Goal: Check status: Check status

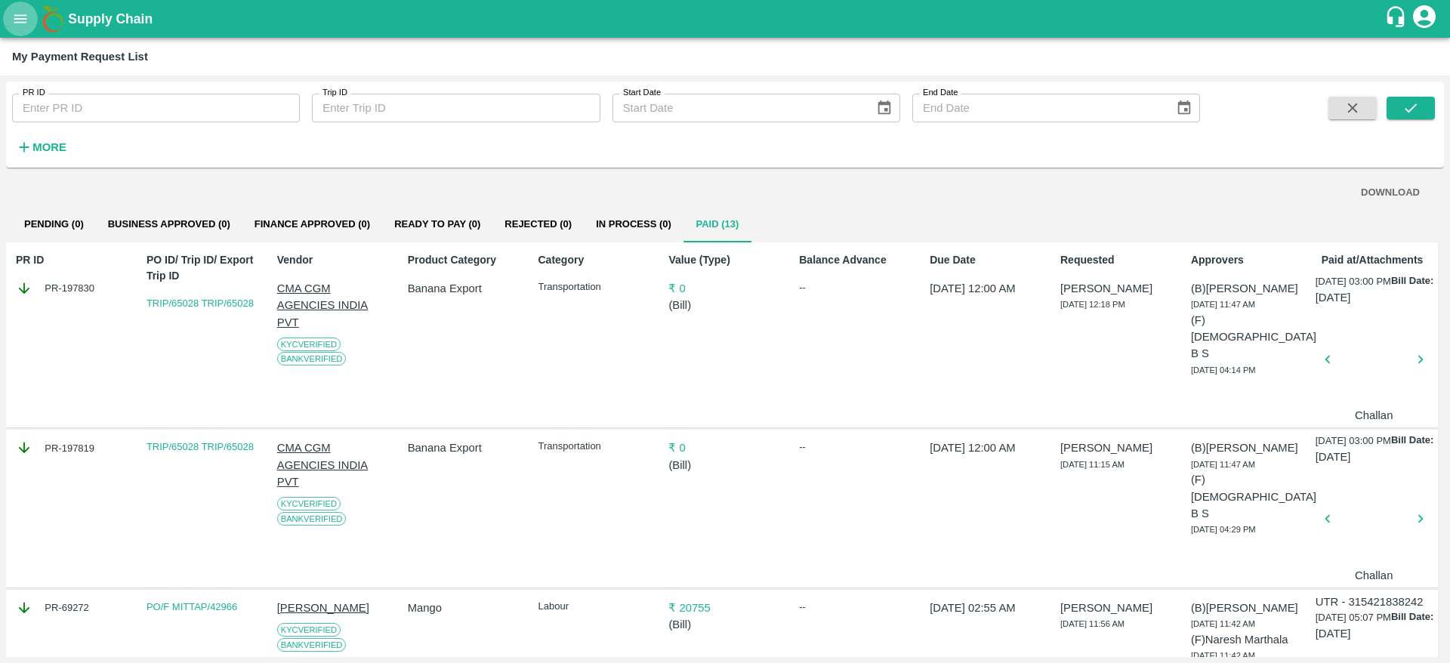
scroll to position [0, 1]
click at [20, 19] on icon "open drawer" at bounding box center [20, 18] width 13 height 8
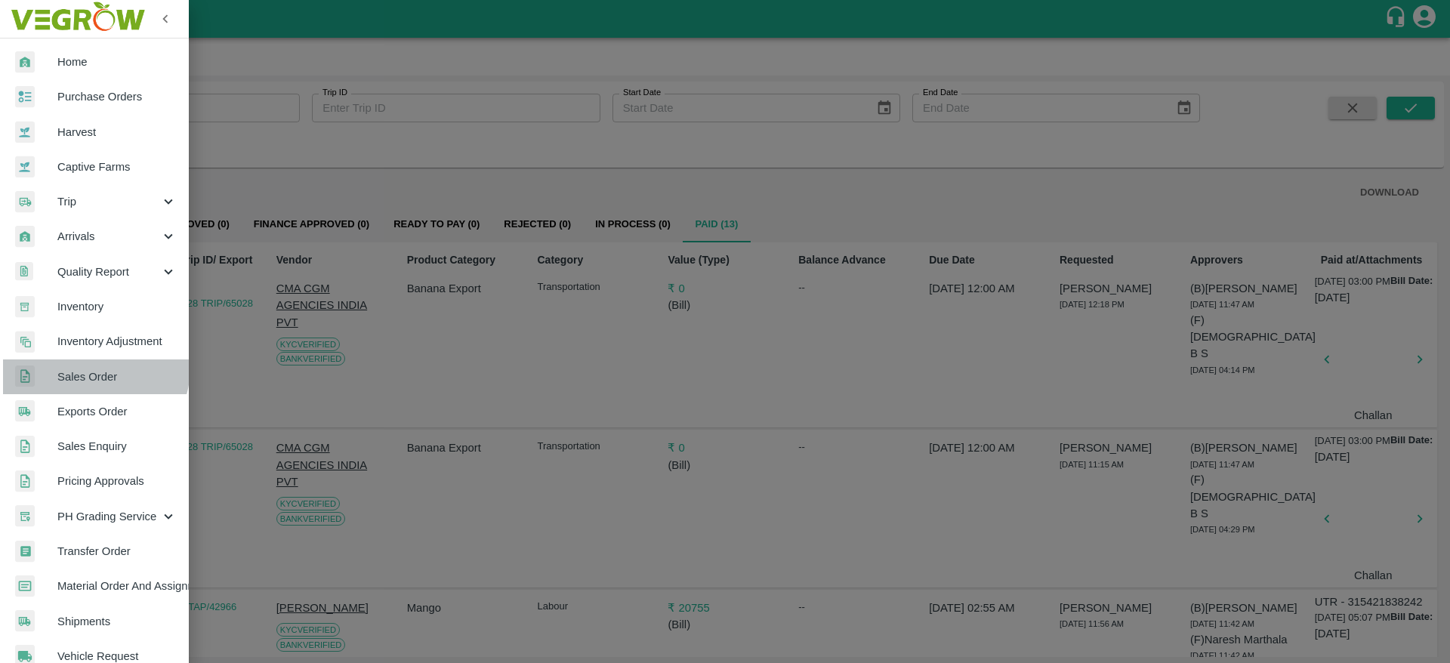
click at [93, 368] on span "Sales Order" at bounding box center [116, 376] width 119 height 17
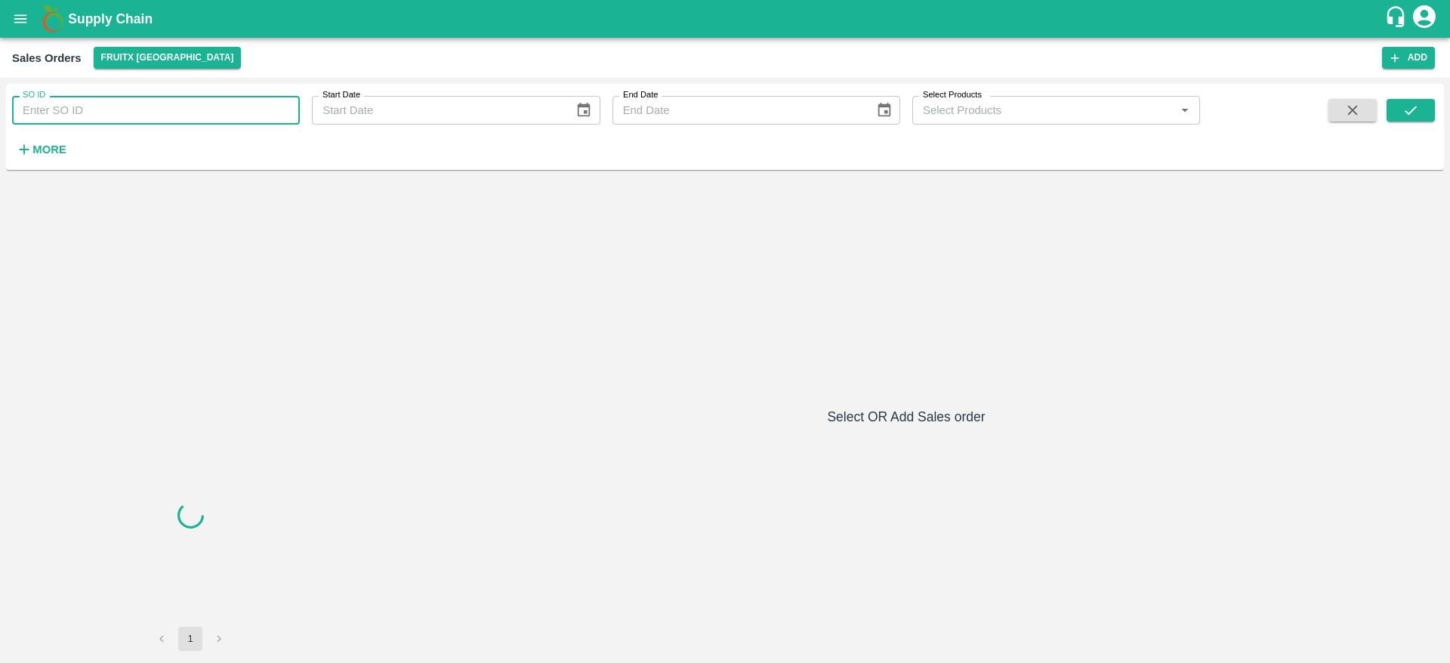
click at [208, 116] on input "SO ID" at bounding box center [156, 110] width 288 height 29
paste input "603922"
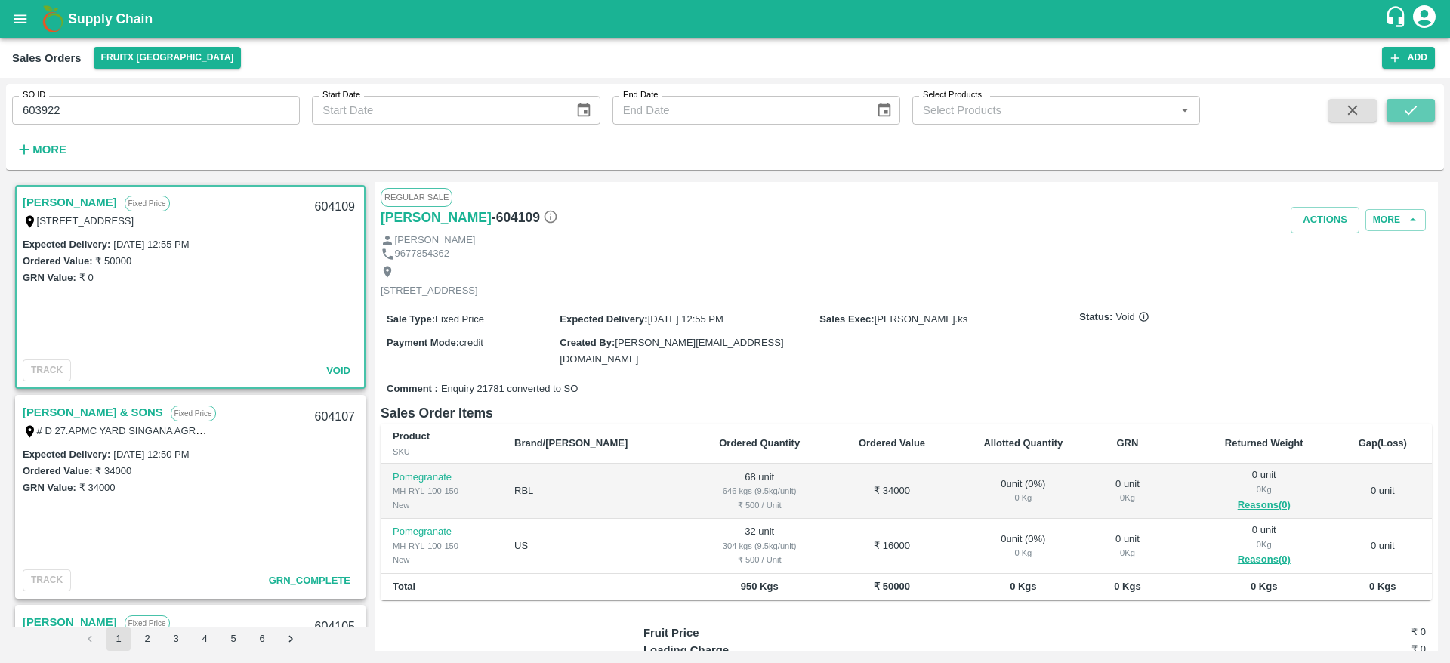
click at [1408, 111] on icon "submit" at bounding box center [1410, 110] width 17 height 17
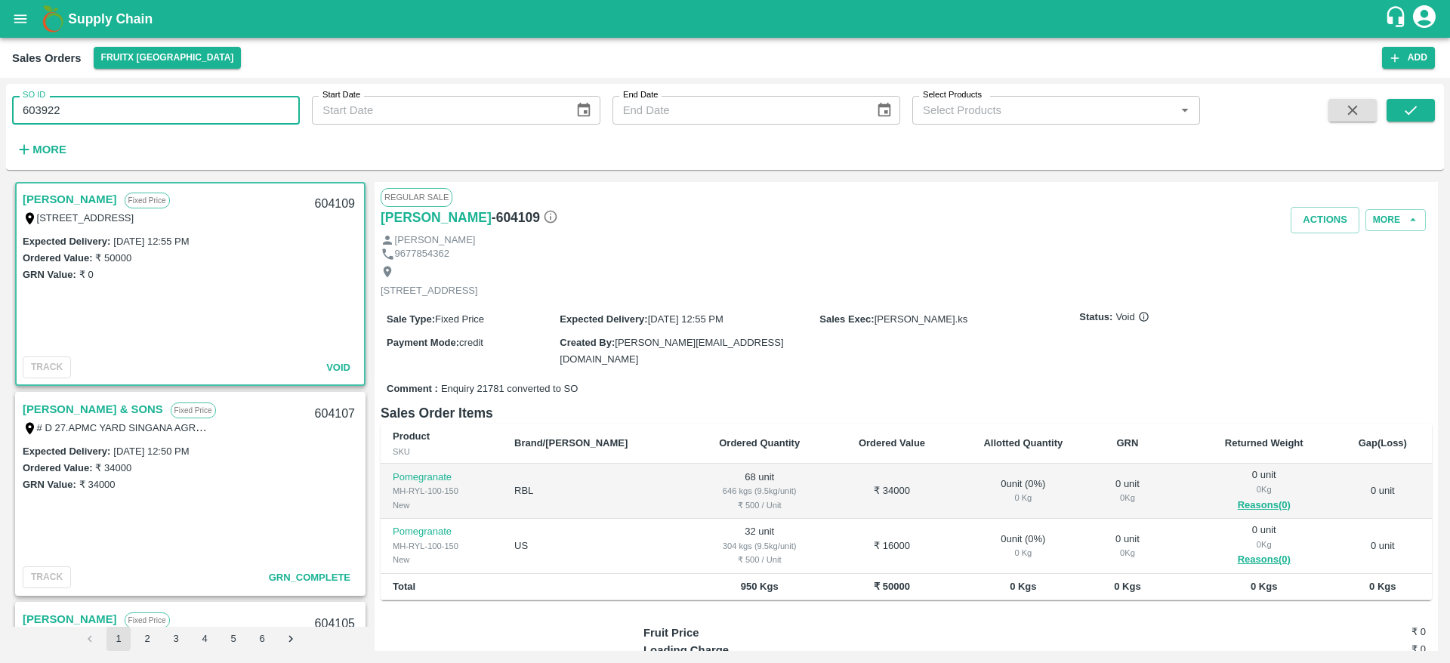
click at [113, 111] on input "603922" at bounding box center [156, 110] width 288 height 29
click at [1416, 102] on icon "submit" at bounding box center [1410, 110] width 17 height 17
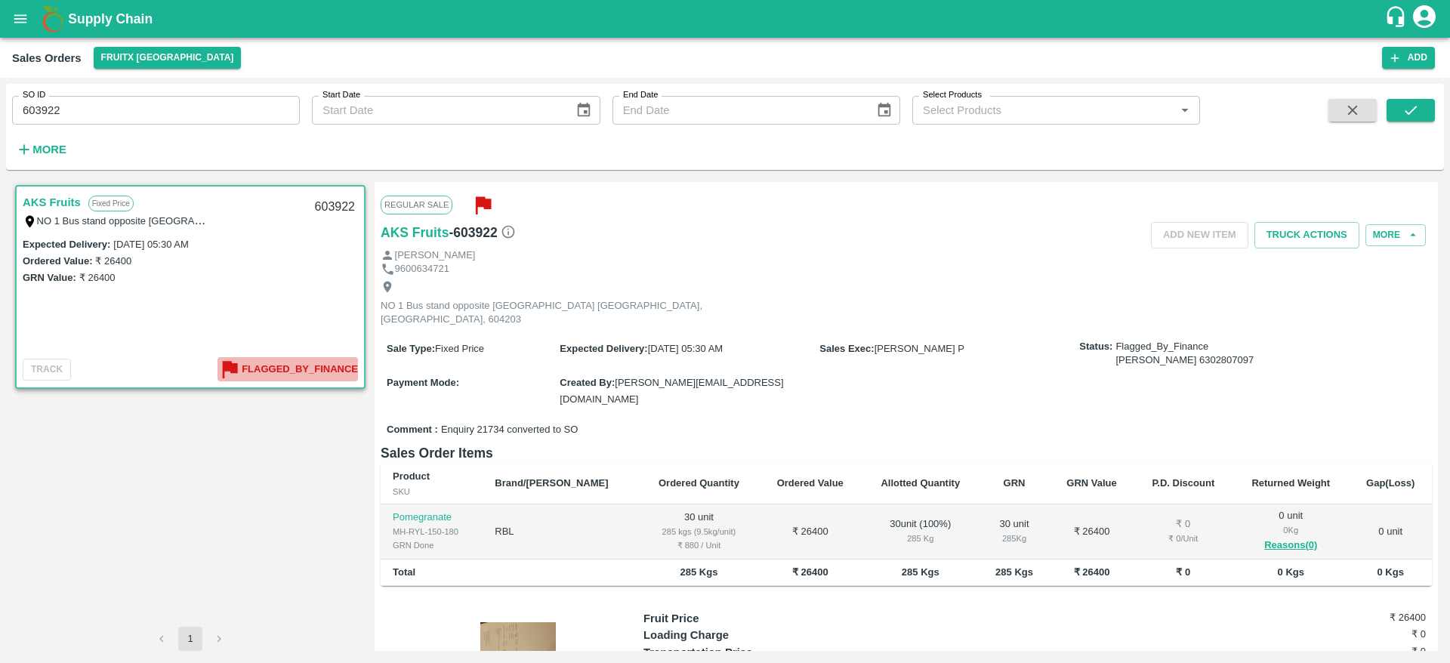
click at [240, 373] on icon "button" at bounding box center [229, 369] width 25 height 25
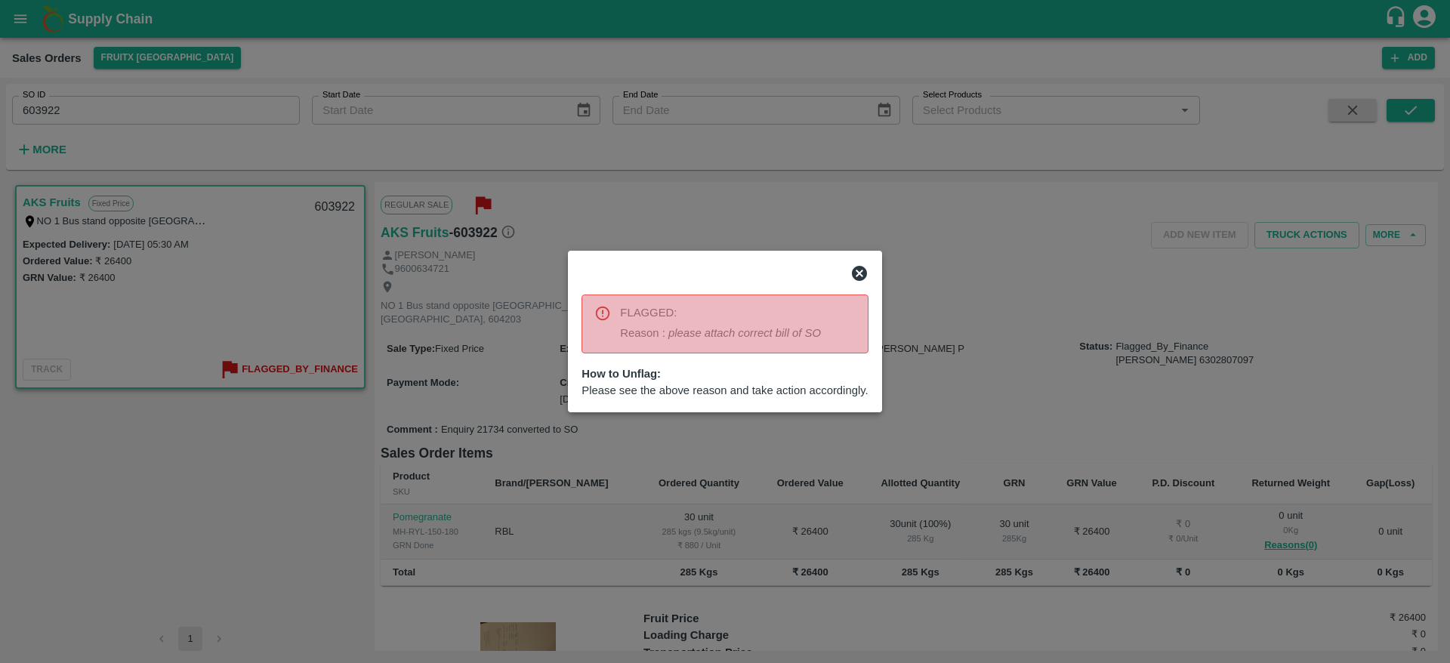
click at [671, 489] on div at bounding box center [725, 331] width 1450 height 663
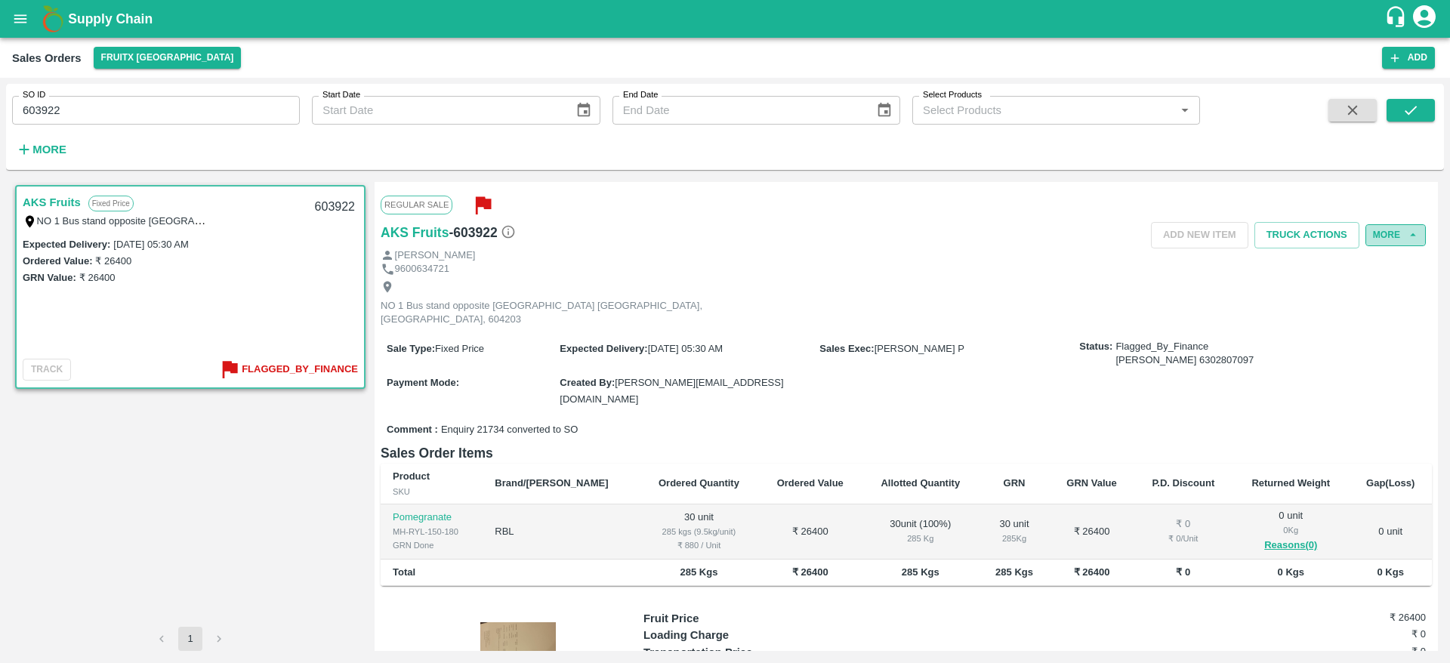
click at [1371, 245] on button "More" at bounding box center [1395, 235] width 60 height 22
click at [1224, 355] on div "Sale Type : Fixed Price Expected Delivery : [DATE] 05:30 AM Sales Exec : [PERSO…" at bounding box center [906, 374] width 1051 height 86
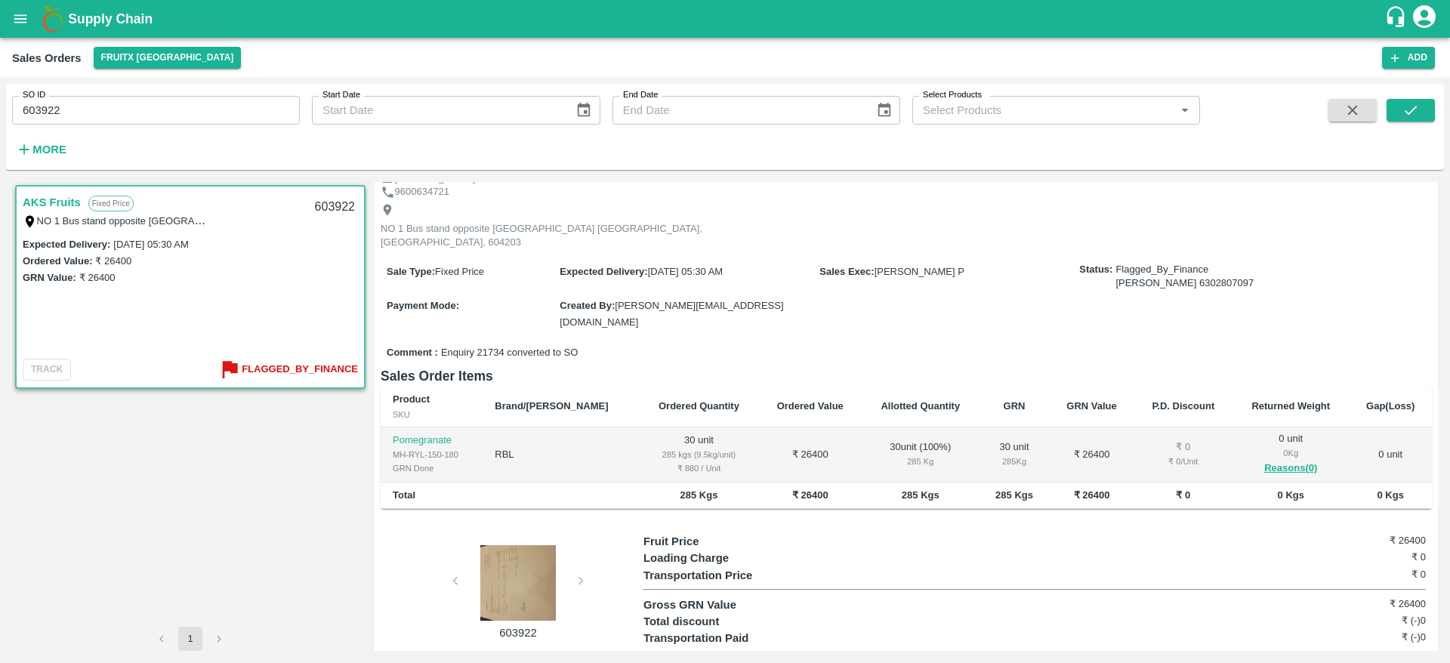
click at [532, 571] on div at bounding box center [517, 583] width 113 height 76
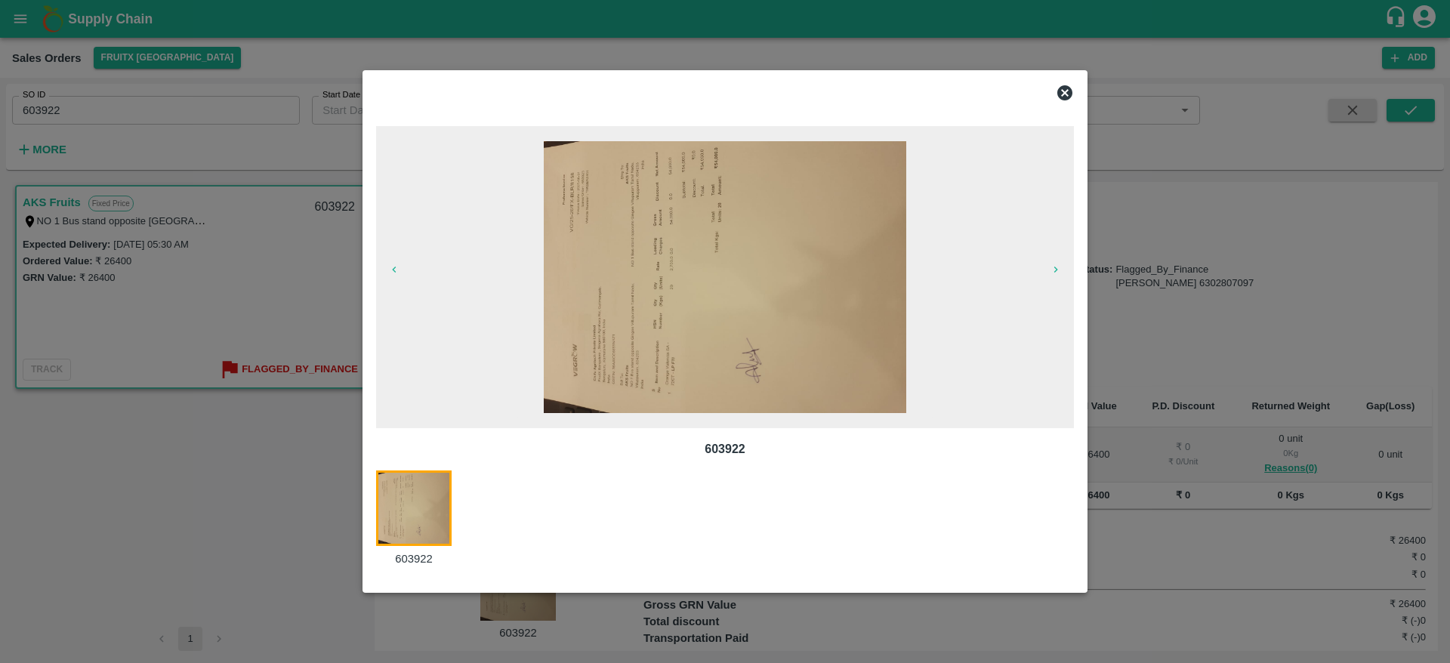
click at [1118, 486] on div at bounding box center [725, 331] width 1450 height 663
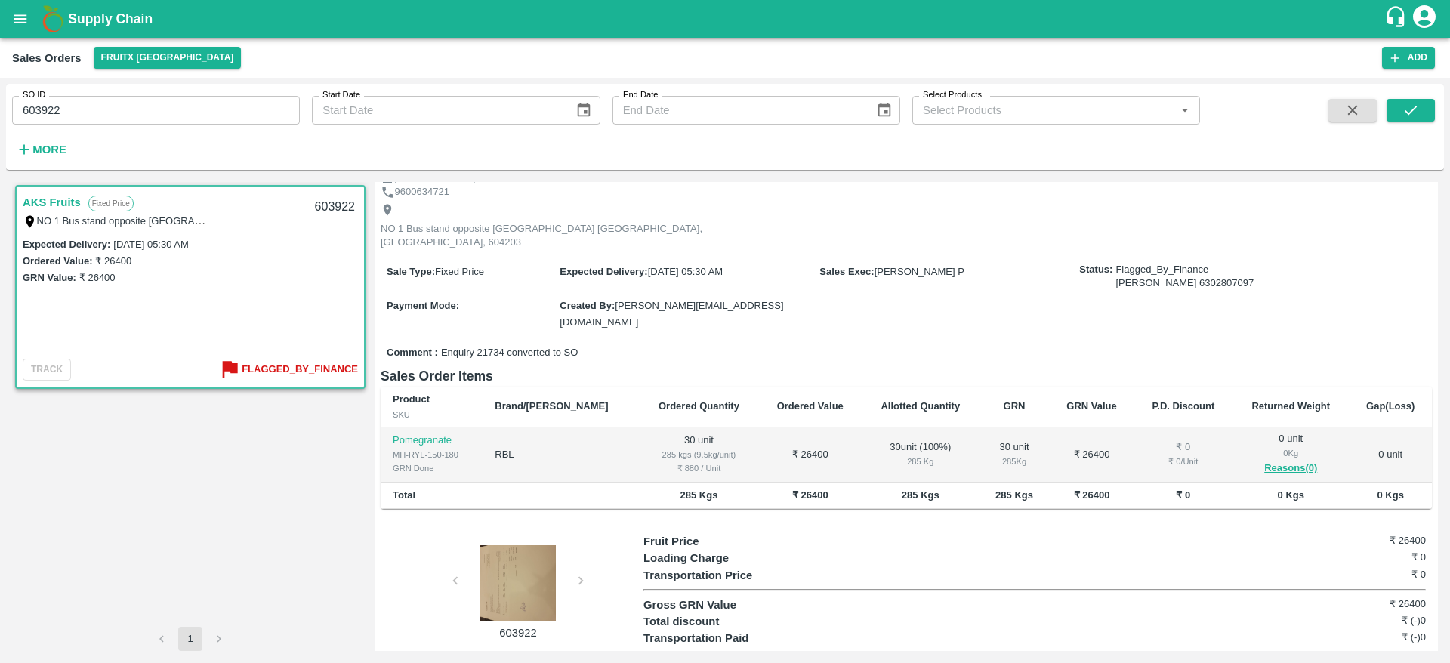
scroll to position [0, 0]
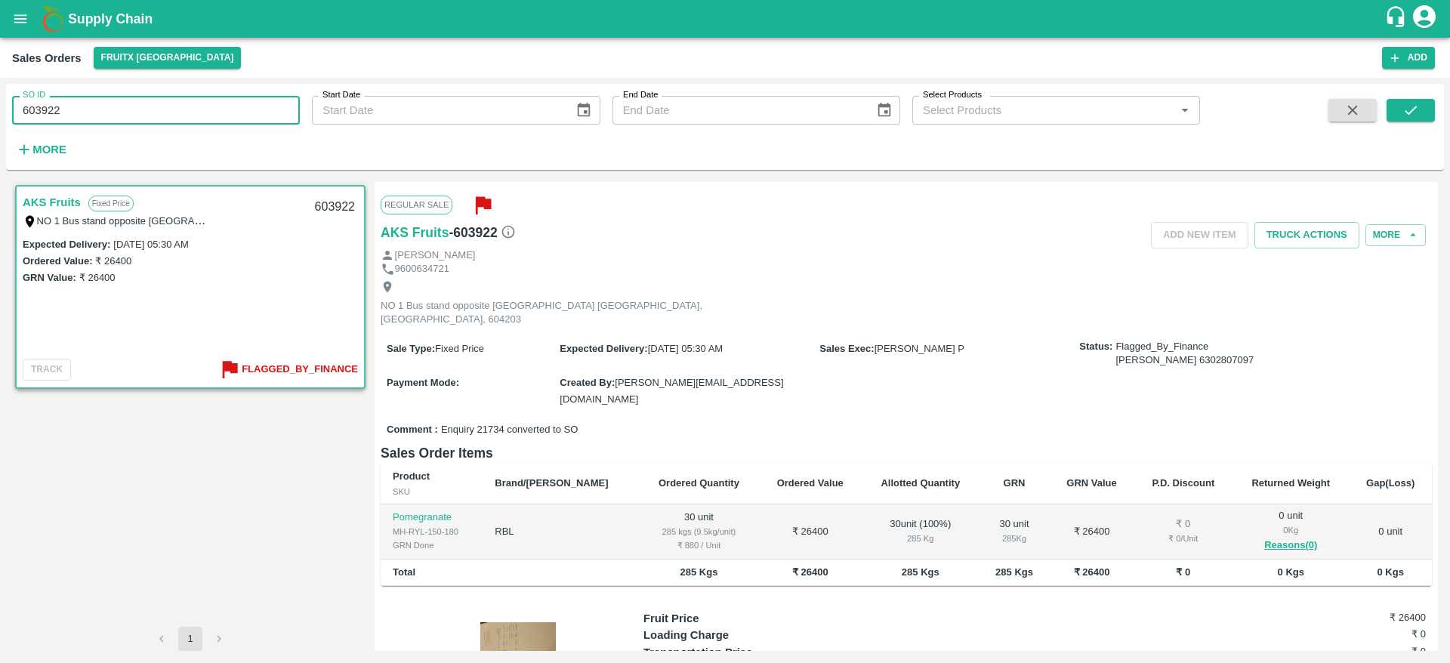
drag, startPoint x: 78, startPoint y: 115, endPoint x: 0, endPoint y: 109, distance: 78.0
click at [0, 109] on div "SO ID 603922 SO ID Start Date Start Date End Date End Date Select Products Sele…" at bounding box center [725, 370] width 1450 height 585
paste input "text"
click at [1400, 115] on button "submit" at bounding box center [1410, 110] width 48 height 23
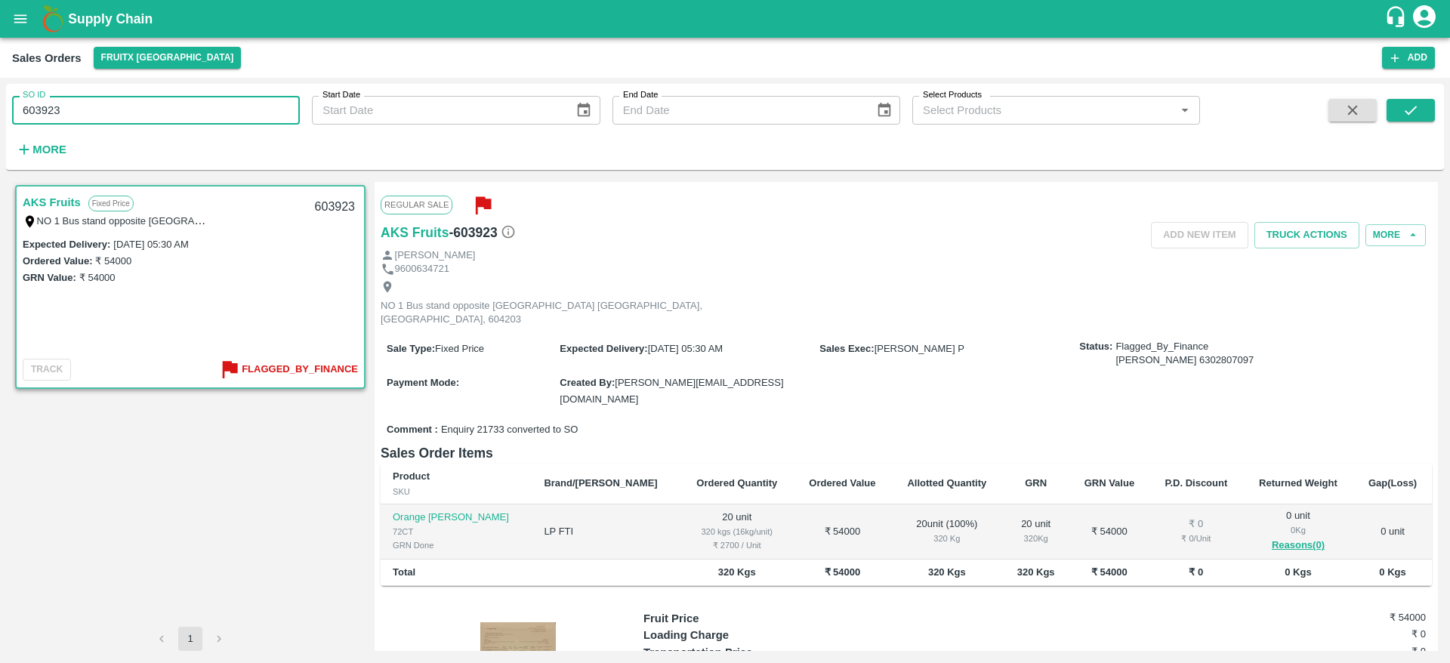
drag, startPoint x: 89, startPoint y: 106, endPoint x: 0, endPoint y: 133, distance: 93.2
click at [0, 133] on div "SO ID 603923 SO ID Start Date Start Date End Date End Date Select Products Sele…" at bounding box center [725, 370] width 1450 height 585
paste input "text"
click at [1415, 106] on icon "submit" at bounding box center [1410, 110] width 17 height 17
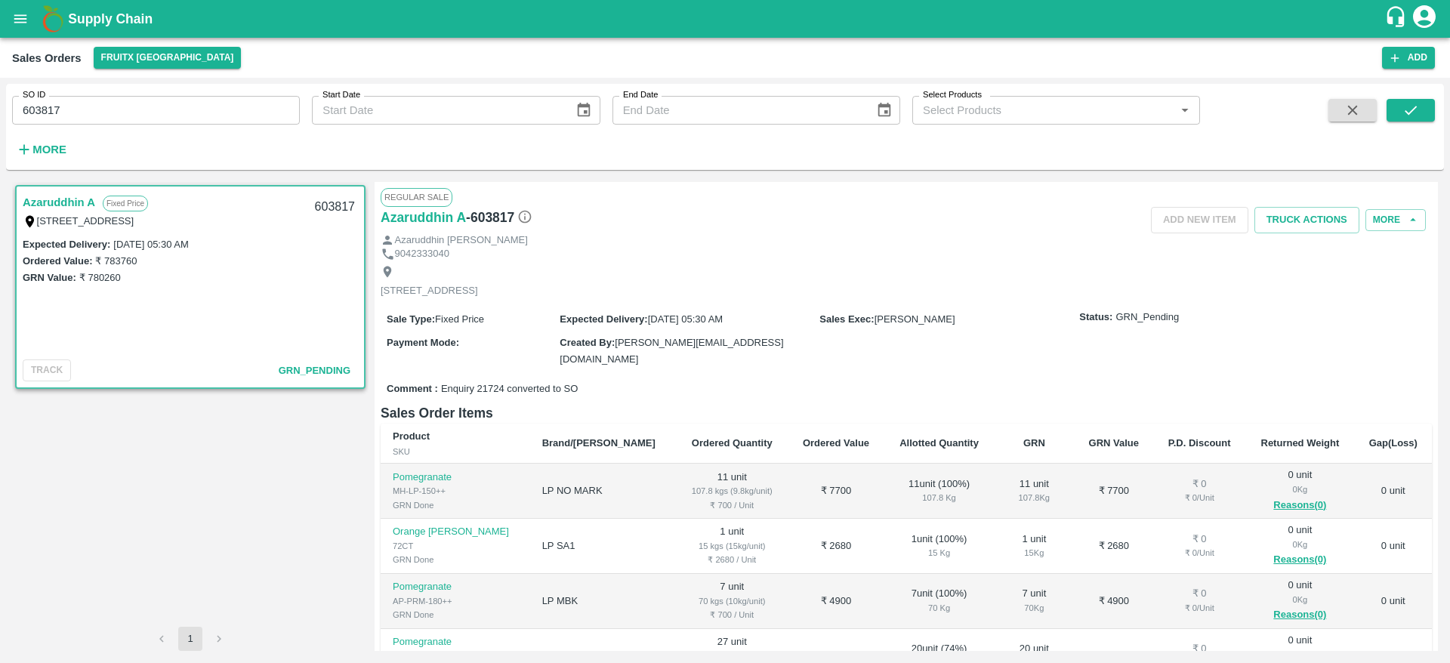
drag, startPoint x: 60, startPoint y: 94, endPoint x: 0, endPoint y: 111, distance: 62.1
click at [0, 111] on div "SO ID 603817 SO ID Start Date Start Date End Date End Date Select Products Sele…" at bounding box center [725, 370] width 1450 height 585
drag, startPoint x: 84, startPoint y: 93, endPoint x: 0, endPoint y: 116, distance: 87.0
click at [0, 116] on div "SO ID 603817 SO ID Start Date Start Date End Date End Date Select Products Sele…" at bounding box center [725, 370] width 1450 height 585
click at [82, 111] on input "603817" at bounding box center [156, 110] width 288 height 29
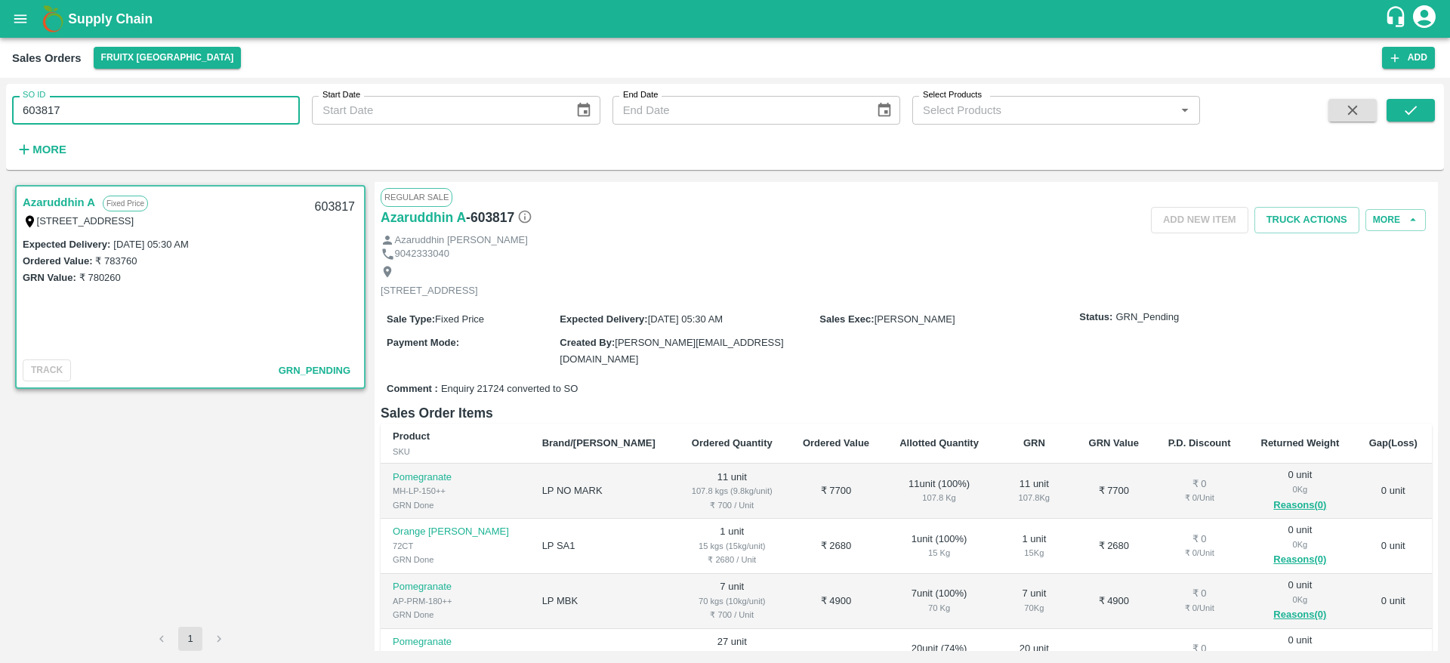
drag, startPoint x: 82, startPoint y: 111, endPoint x: 0, endPoint y: 118, distance: 81.8
click at [0, 118] on div "SO ID 603817 SO ID Start Date Start Date End Date End Date Select Products Sele…" at bounding box center [725, 370] width 1450 height 585
paste input "text"
click at [1413, 111] on icon "submit" at bounding box center [1410, 110] width 17 height 17
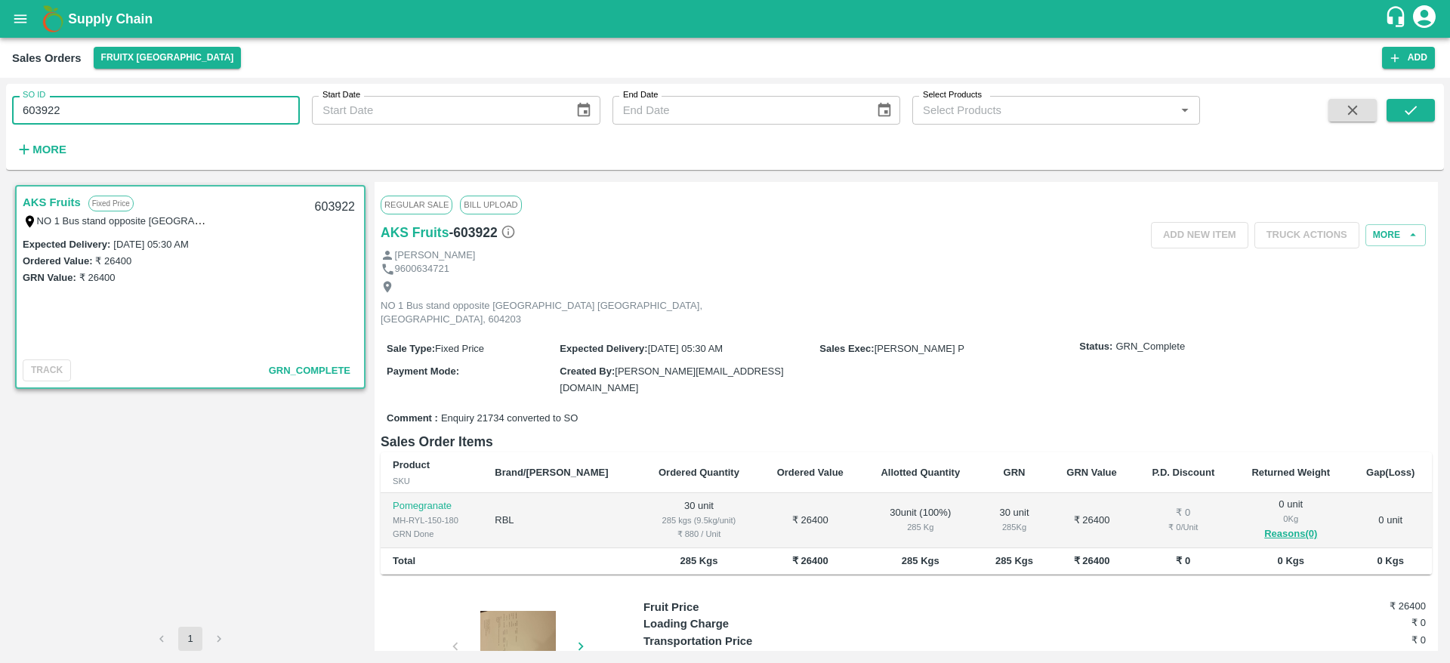
drag, startPoint x: 69, startPoint y: 104, endPoint x: 0, endPoint y: 112, distance: 69.1
click at [0, 112] on div "SO ID 603922 SO ID Start Date Start Date End Date End Date Select Products Sele…" at bounding box center [725, 370] width 1450 height 585
paste input "text"
click at [1404, 113] on icon "submit" at bounding box center [1410, 110] width 17 height 17
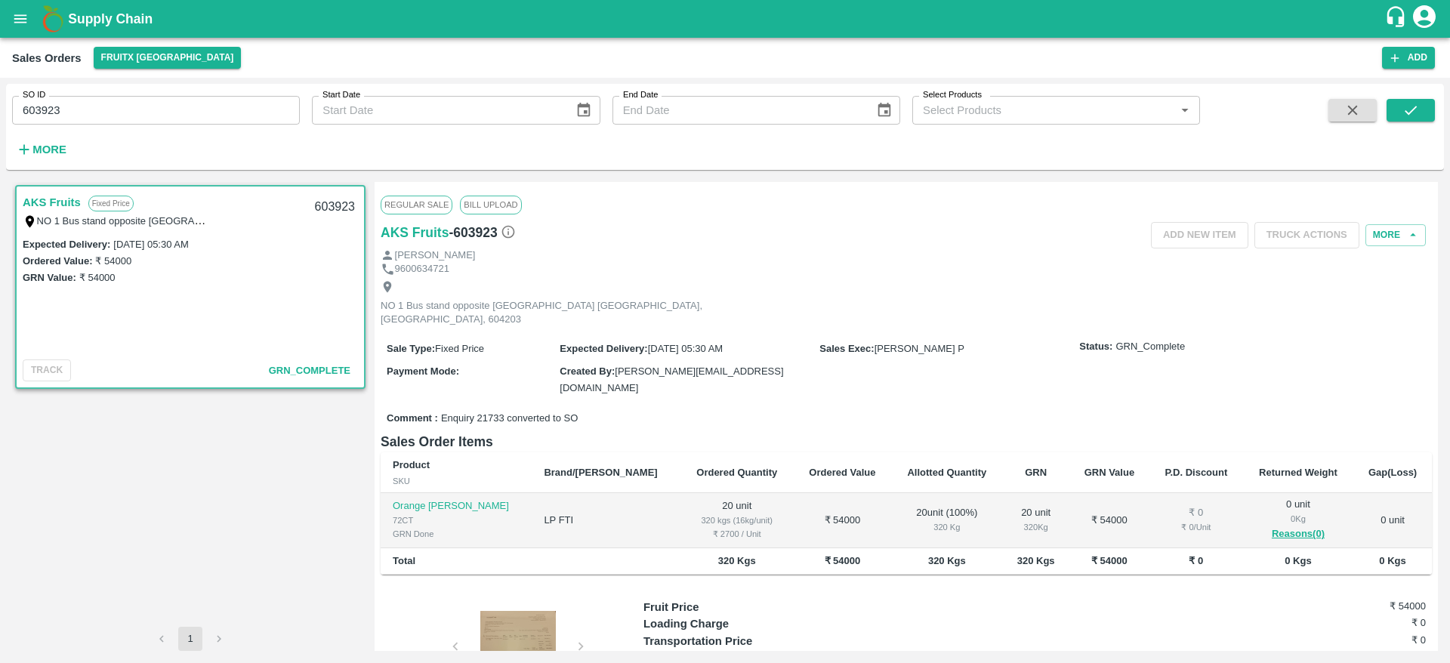
click at [507, 632] on div at bounding box center [517, 649] width 113 height 76
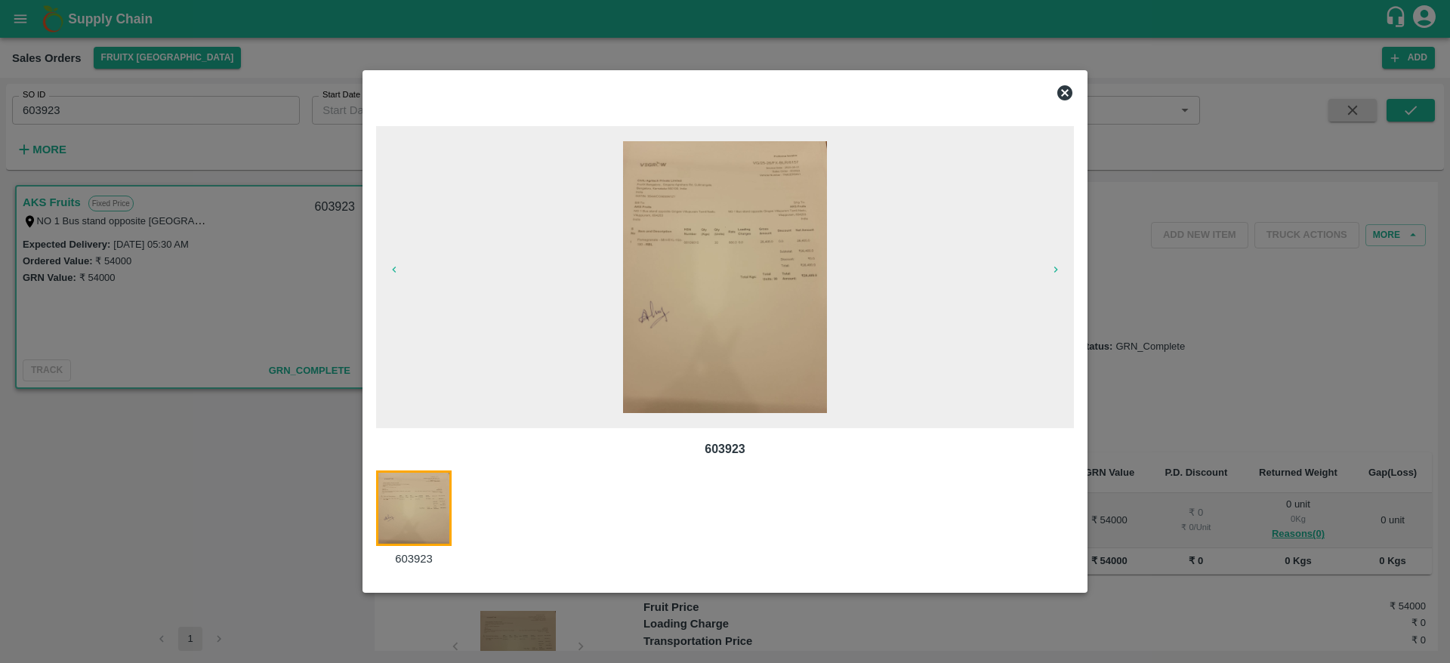
click at [171, 396] on div at bounding box center [725, 331] width 1450 height 663
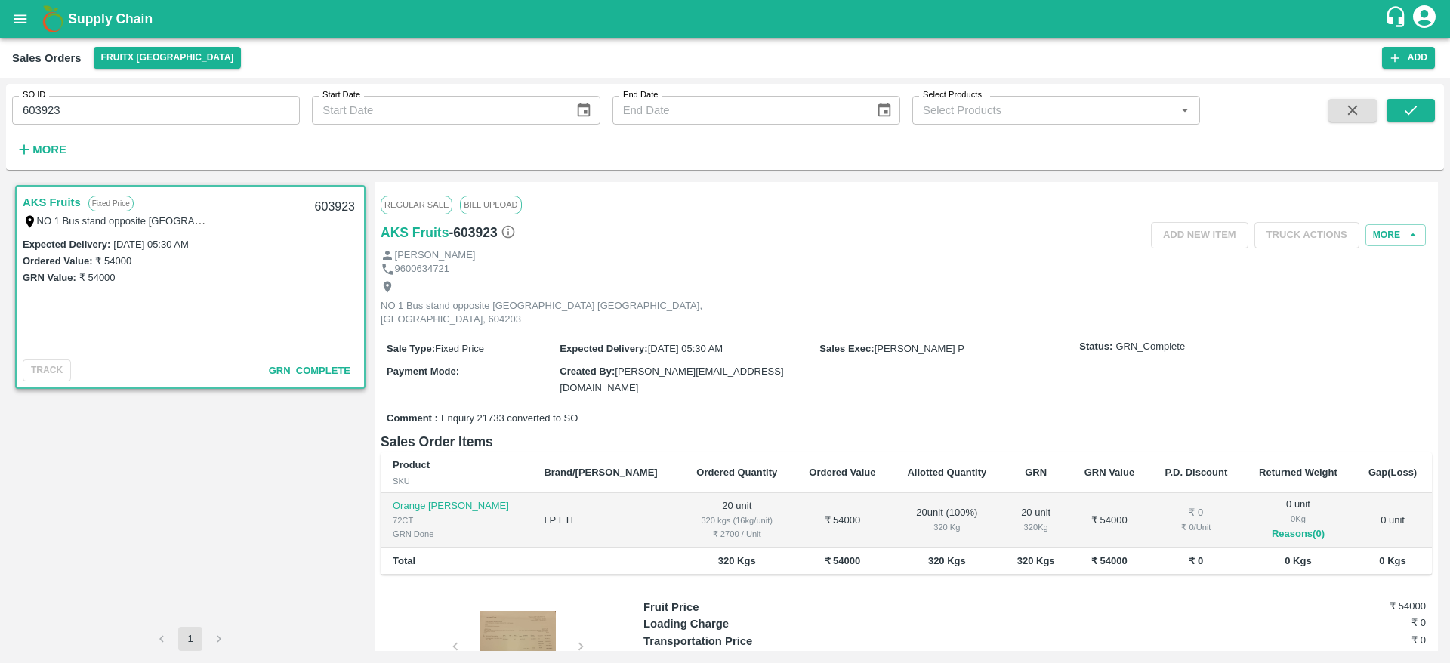
scroll to position [5, 0]
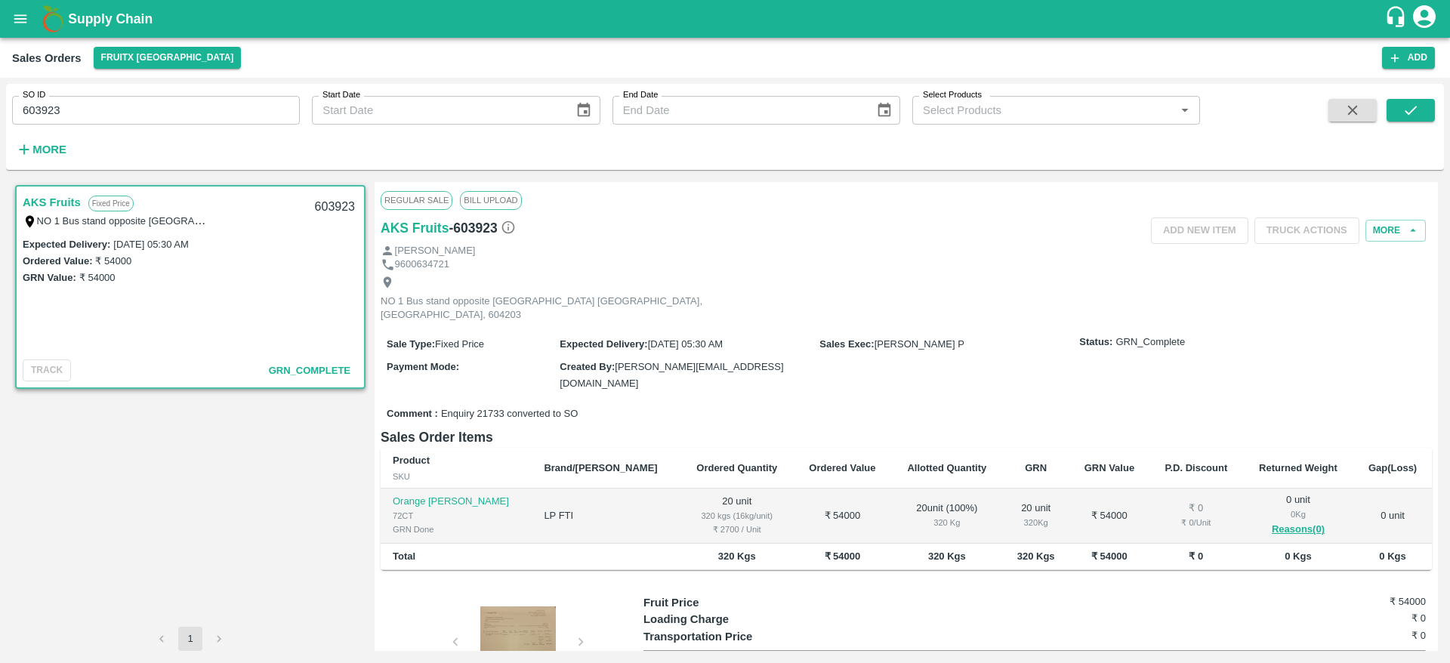
click at [53, 201] on link "AKS Fruits" at bounding box center [52, 203] width 58 height 20
click at [513, 606] on div at bounding box center [517, 644] width 113 height 76
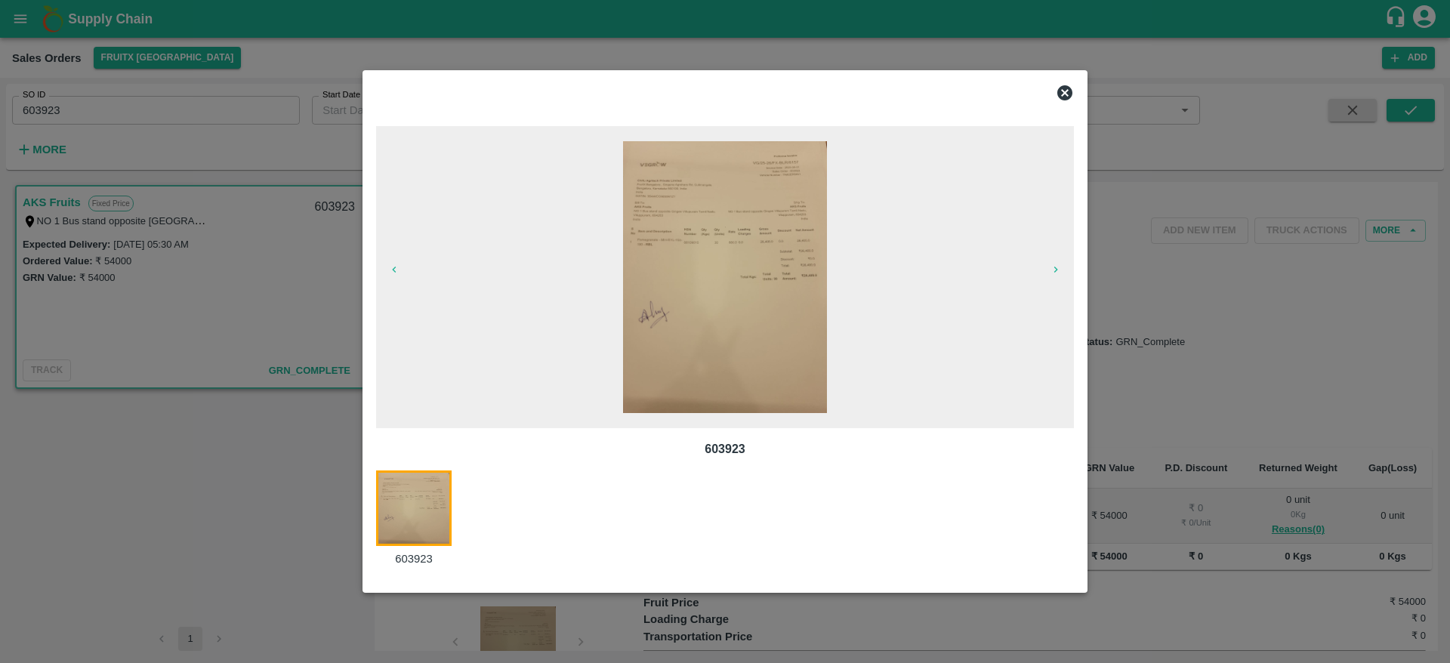
click at [1201, 215] on div at bounding box center [725, 331] width 1450 height 663
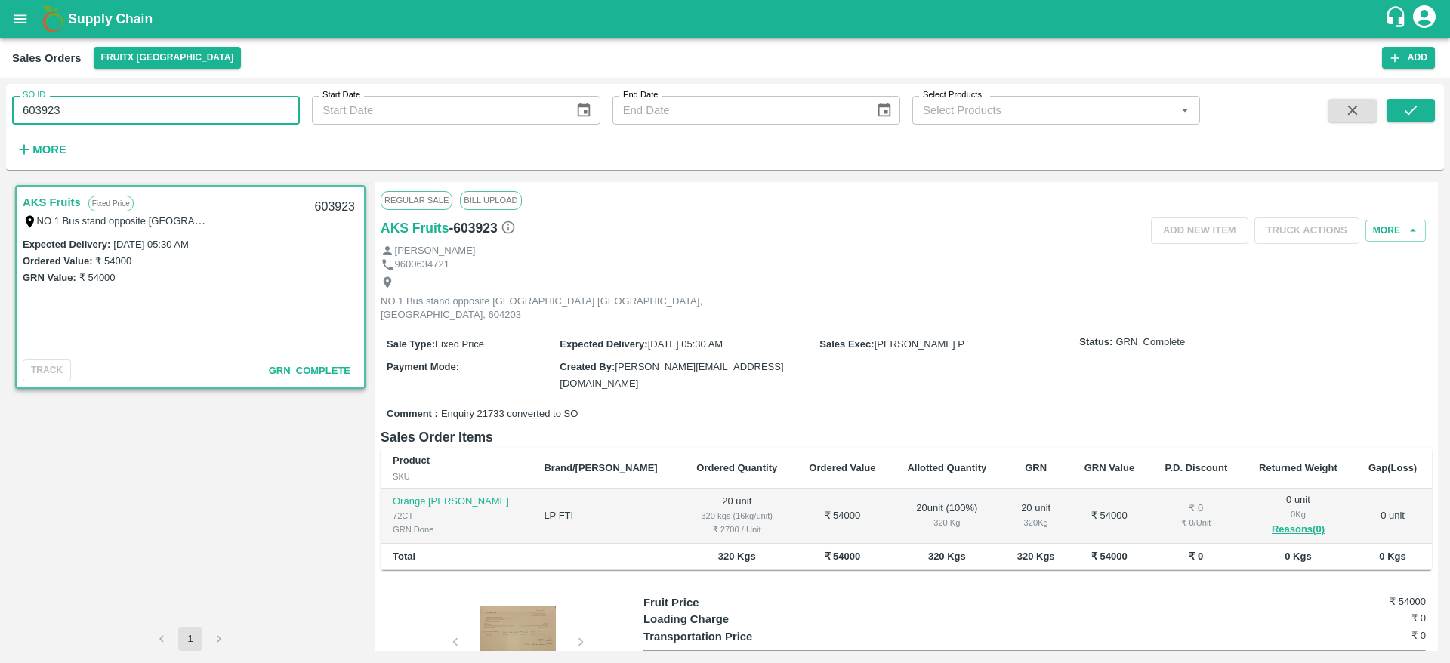
drag, startPoint x: 66, startPoint y: 104, endPoint x: 0, endPoint y: 109, distance: 65.9
click at [0, 109] on div "SO ID 603923 SO ID Start Date Start Date End Date End Date Select Products Sele…" at bounding box center [725, 370] width 1450 height 585
click at [1405, 110] on icon "submit" at bounding box center [1410, 110] width 17 height 17
click at [516, 618] on div at bounding box center [517, 644] width 113 height 76
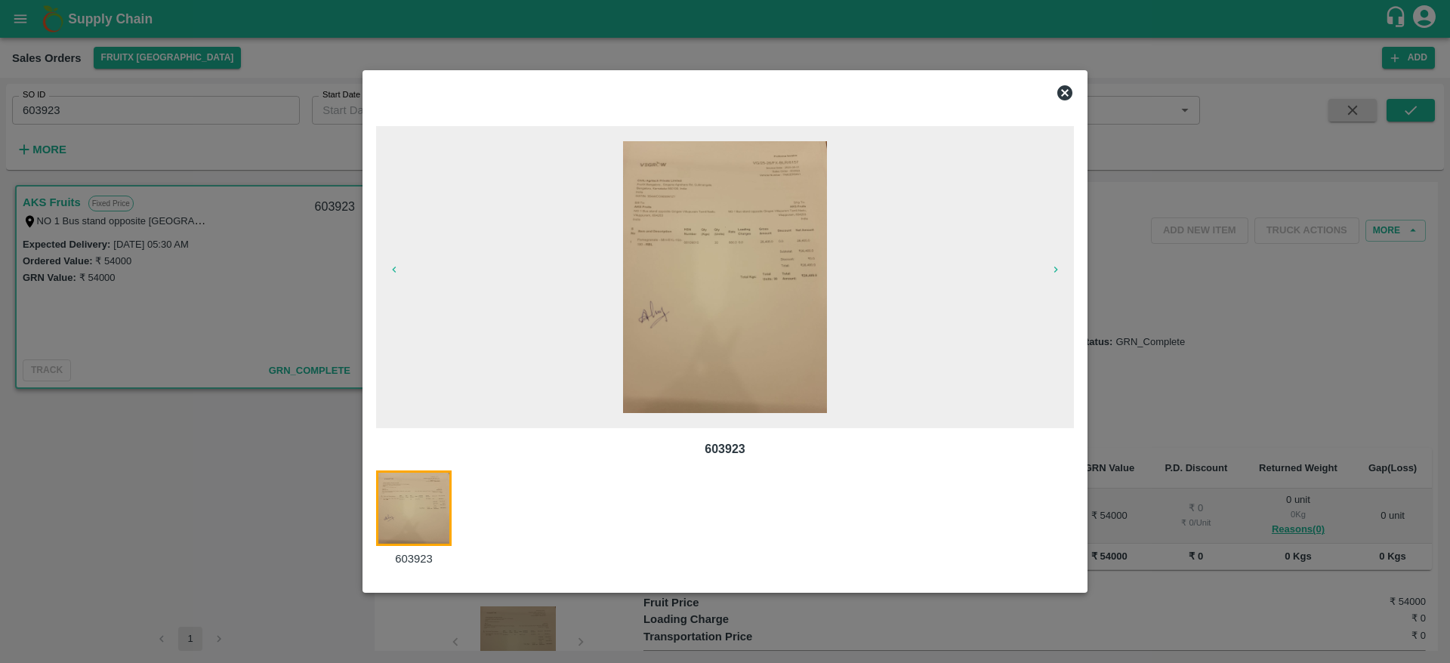
click at [1213, 209] on div at bounding box center [725, 331] width 1450 height 663
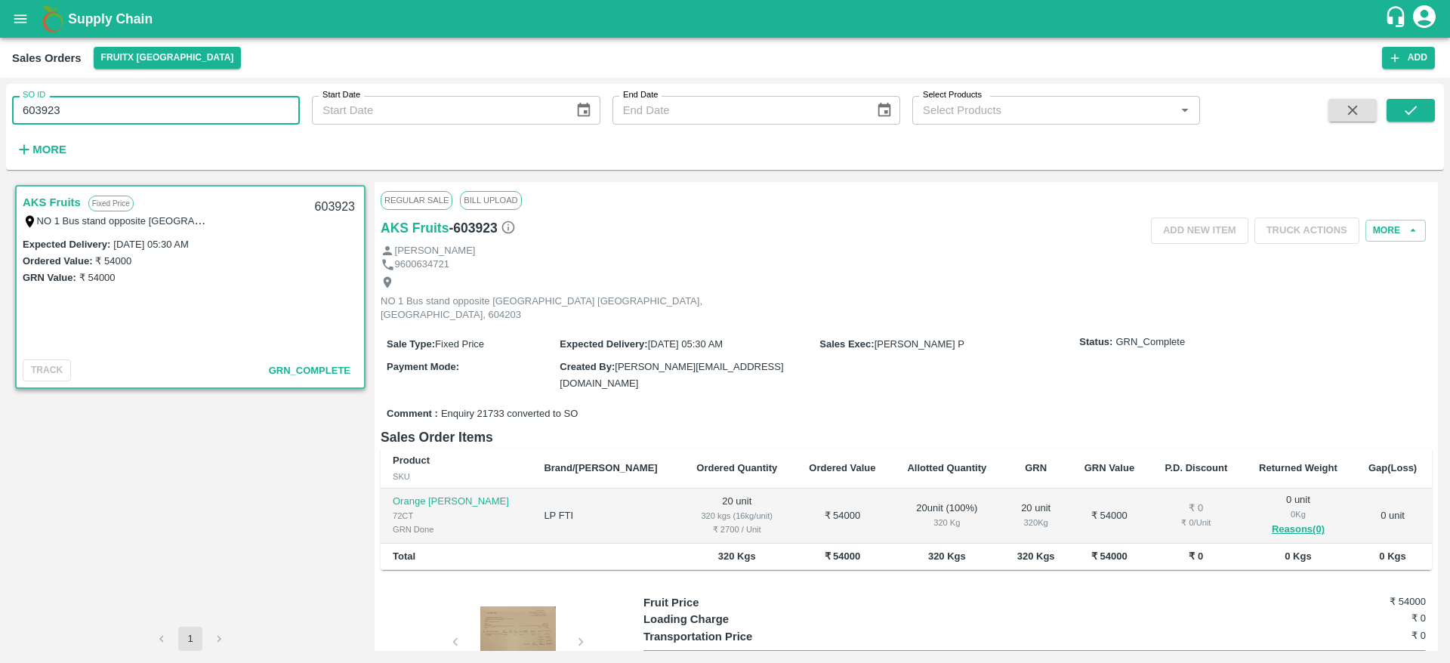
click at [228, 111] on input "603923" at bounding box center [156, 110] width 288 height 29
type input "603922"
click at [1415, 96] on div "SO ID 603922 SO ID Start Date Start Date End Date End Date Select Products Sele…" at bounding box center [725, 127] width 1438 height 74
click at [1415, 103] on icon "submit" at bounding box center [1410, 110] width 17 height 17
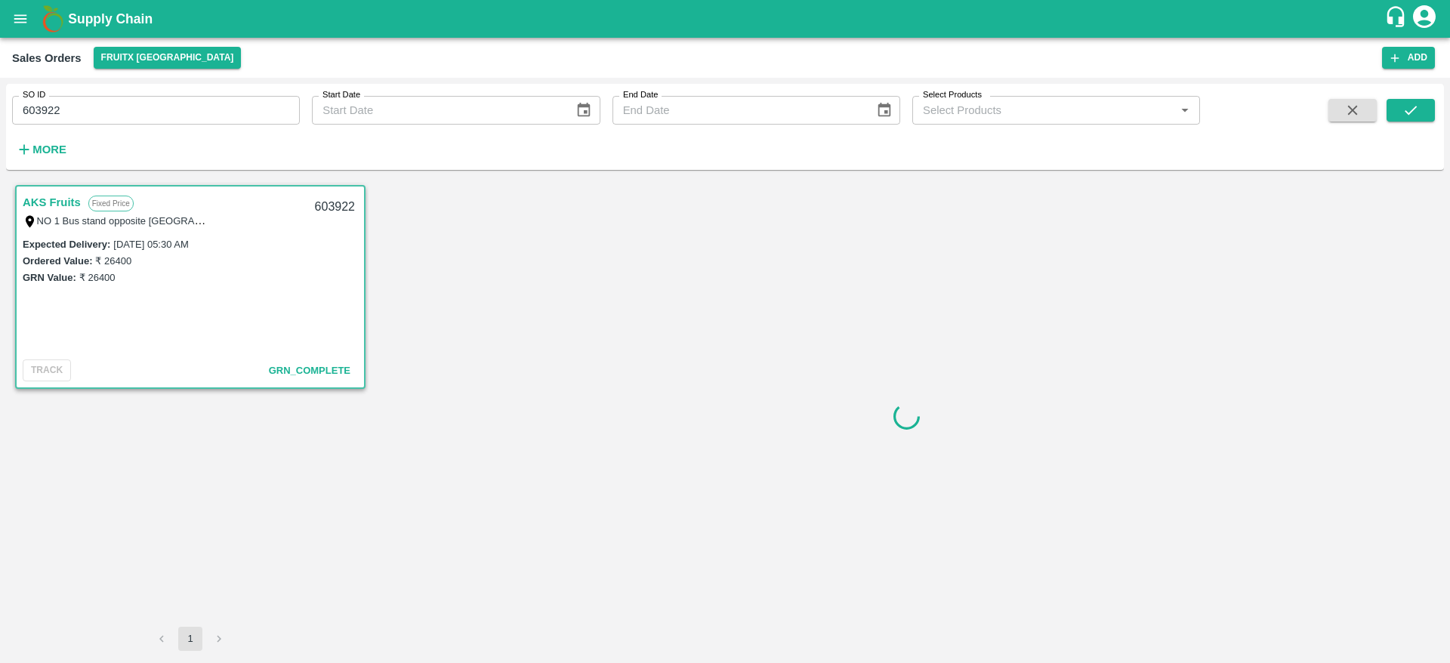
click at [58, 202] on link "AKS Fruits" at bounding box center [52, 203] width 58 height 20
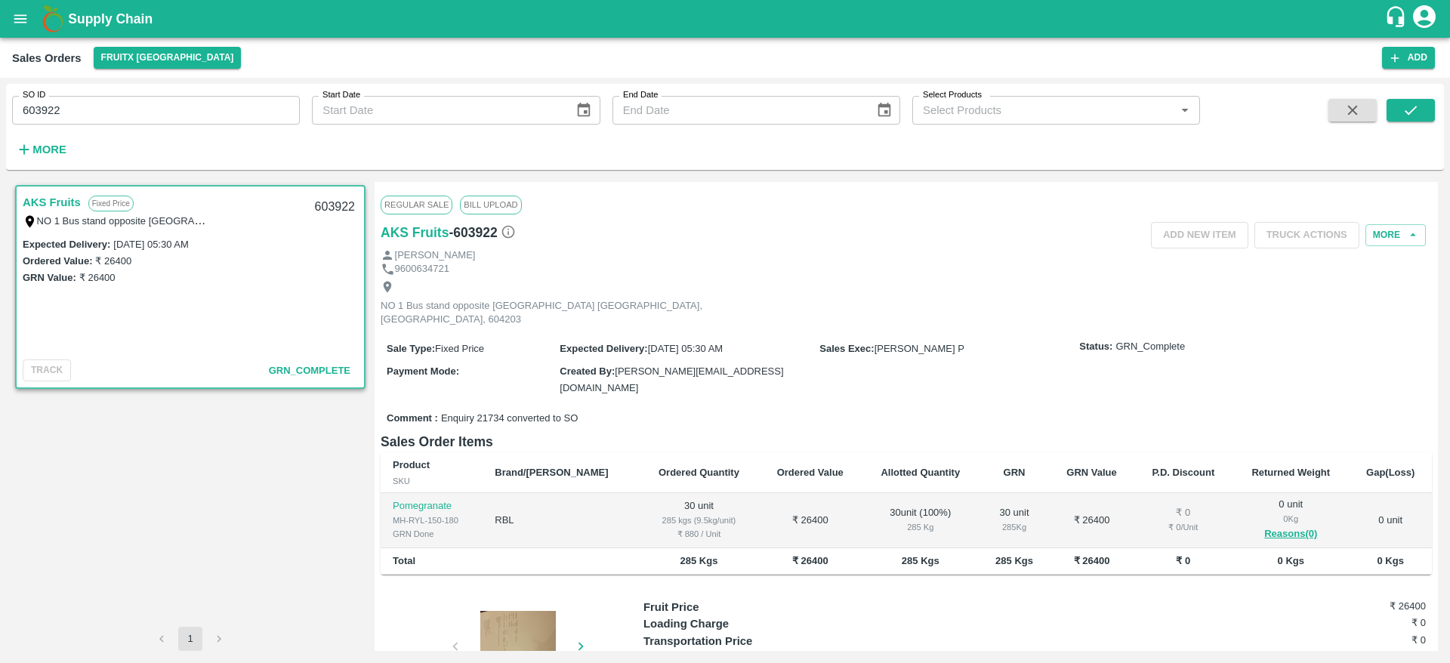
click at [503, 611] on div at bounding box center [517, 649] width 113 height 76
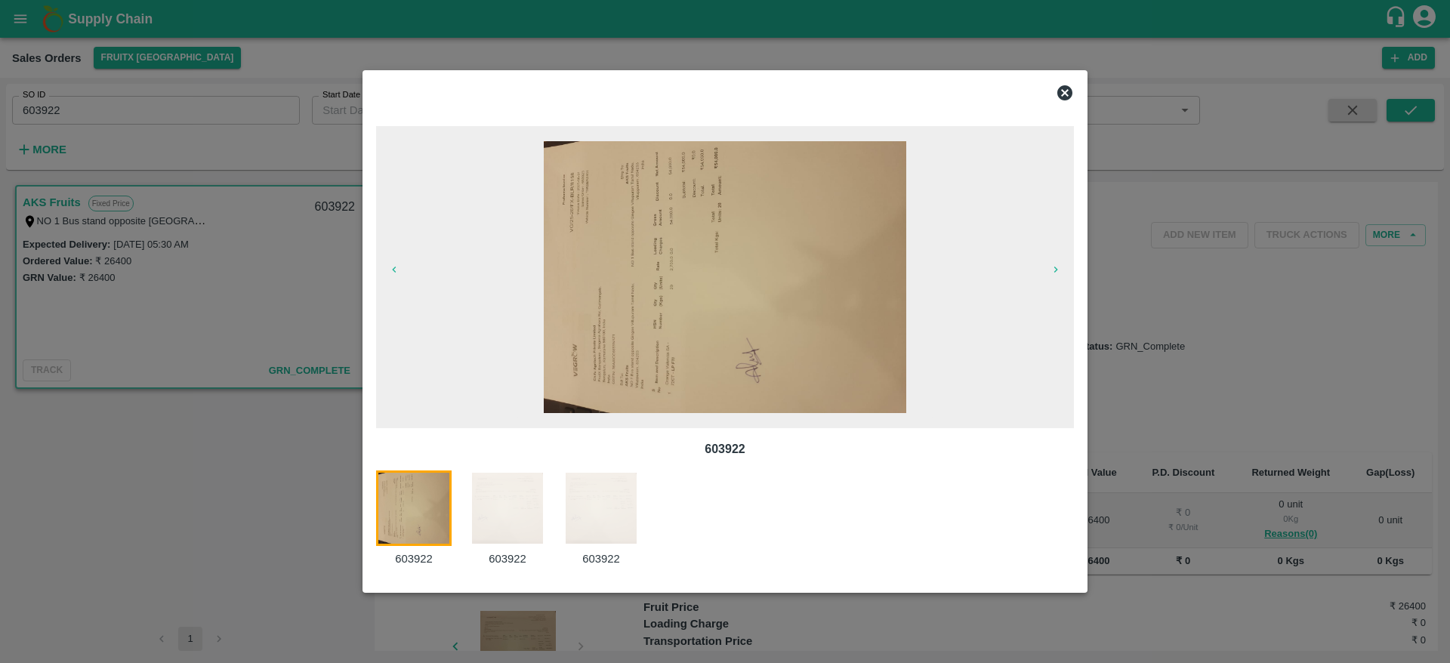
click at [1346, 64] on div at bounding box center [725, 331] width 1450 height 663
